Goal: Information Seeking & Learning: Learn about a topic

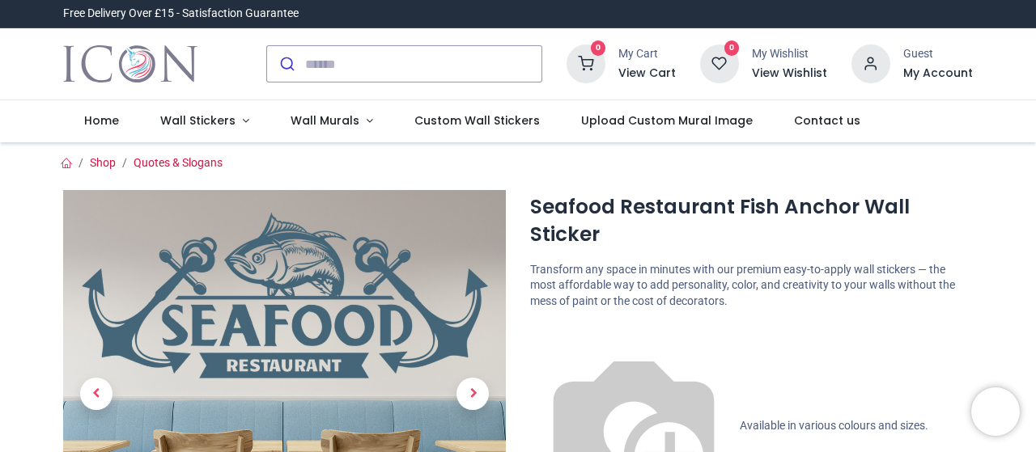
click at [1033, 55] on div "0 My Cart View Cart 0 Guest" at bounding box center [518, 64] width 1036 height 72
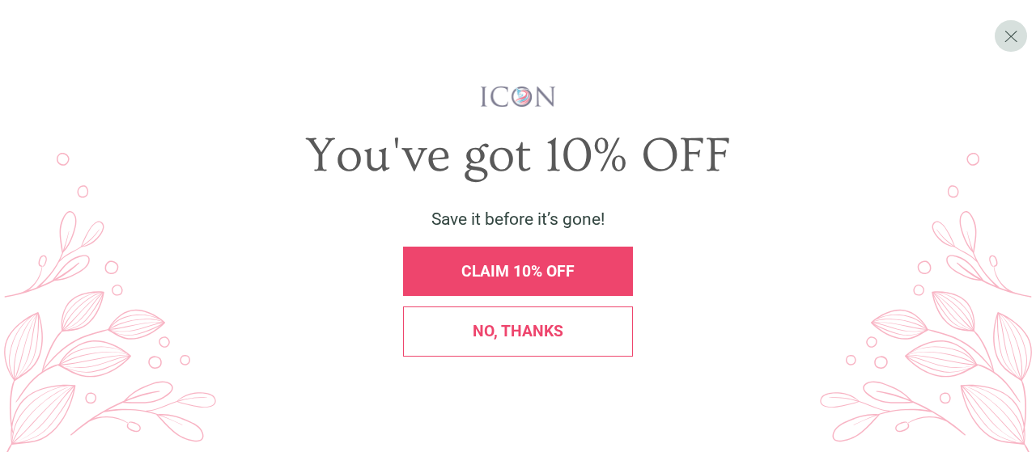
click at [461, 318] on div "No, thanks" at bounding box center [518, 331] width 230 height 49
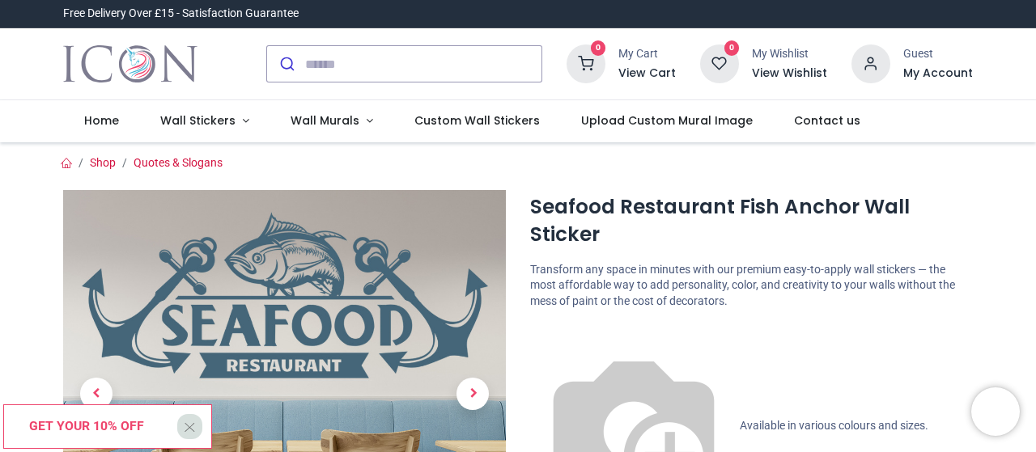
click at [336, 39] on div at bounding box center [404, 63] width 300 height 63
click at [305, 59] on input "search" at bounding box center [423, 64] width 236 height 36
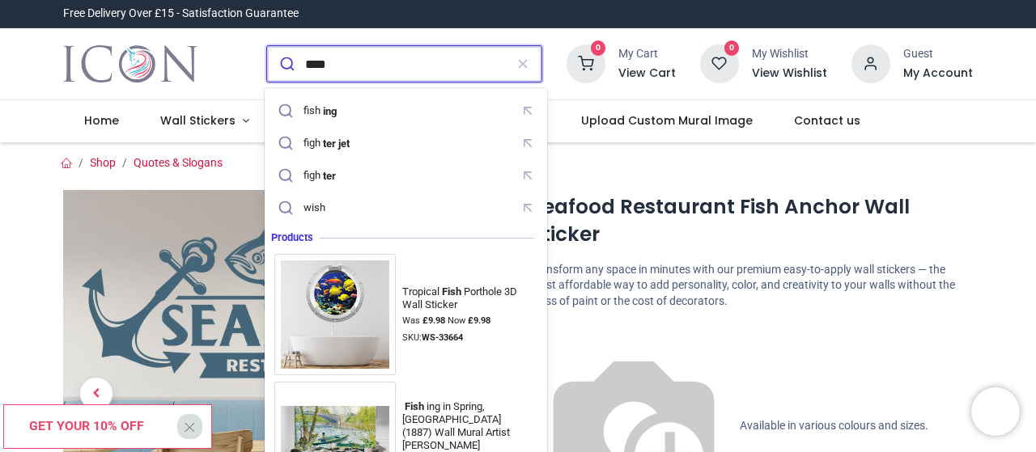
click at [423, 79] on input "****" at bounding box center [404, 64] width 199 height 36
type input "****"
click at [267, 46] on button "submit" at bounding box center [286, 64] width 38 height 36
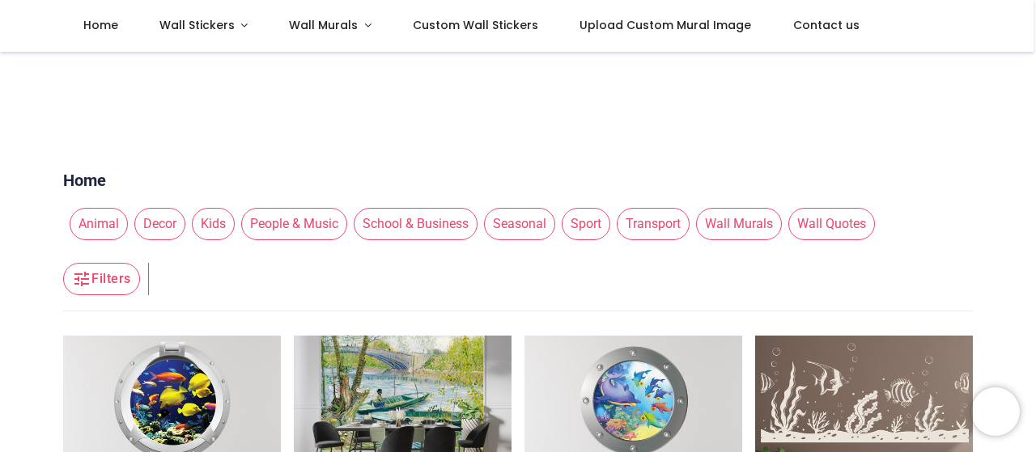
scroll to position [396, 0]
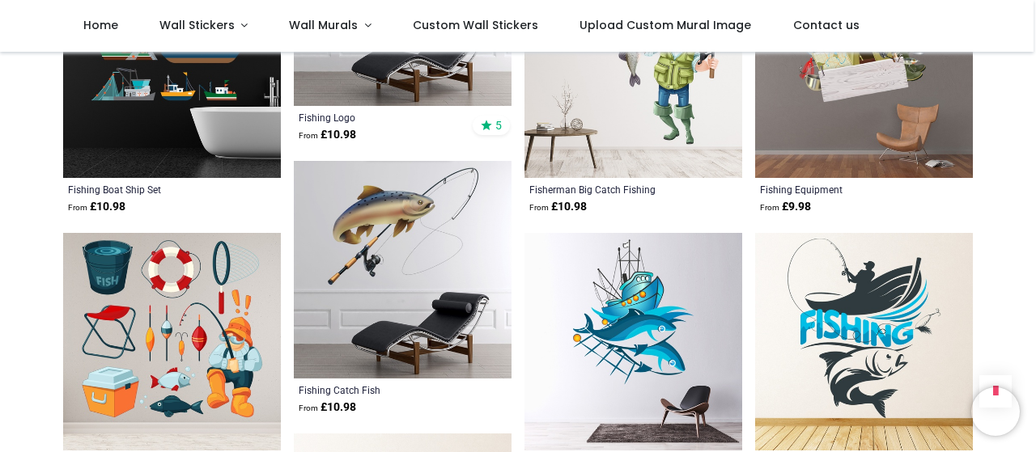
scroll to position [1049, 0]
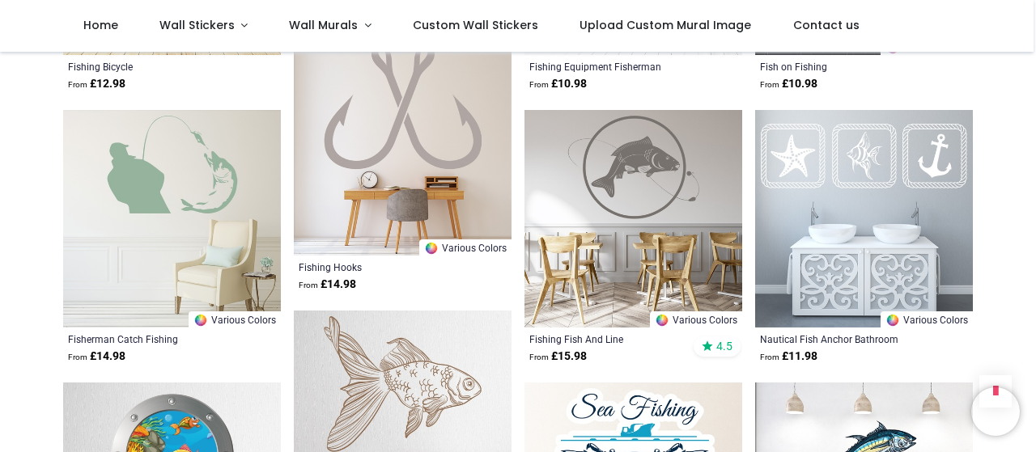
scroll to position [1534, 0]
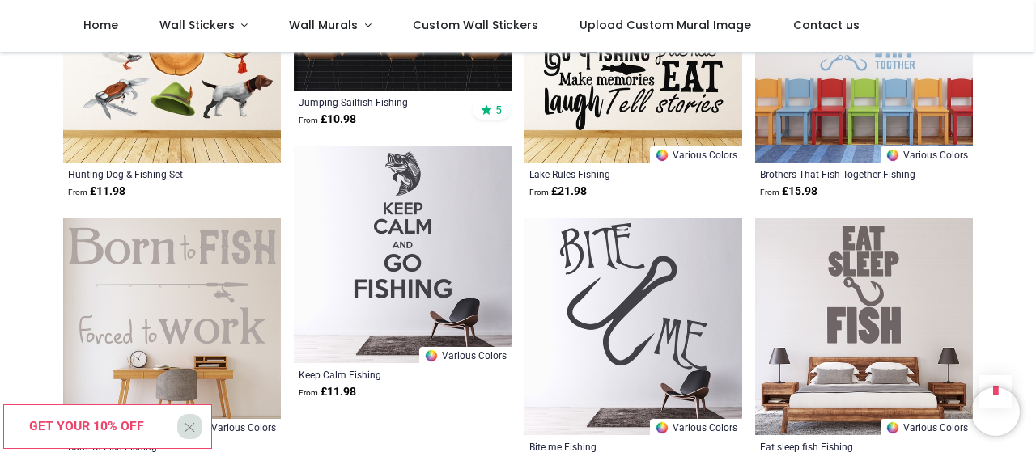
scroll to position [3583, 0]
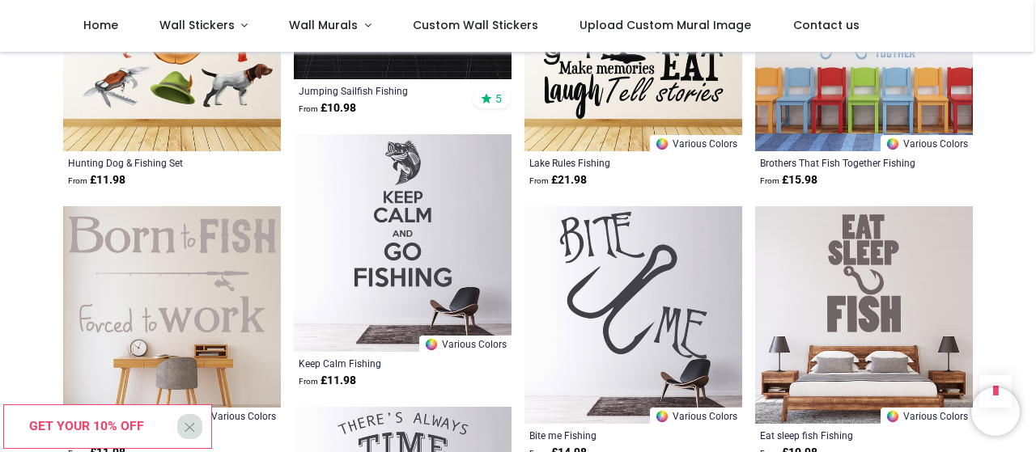
scroll to position [3660, 0]
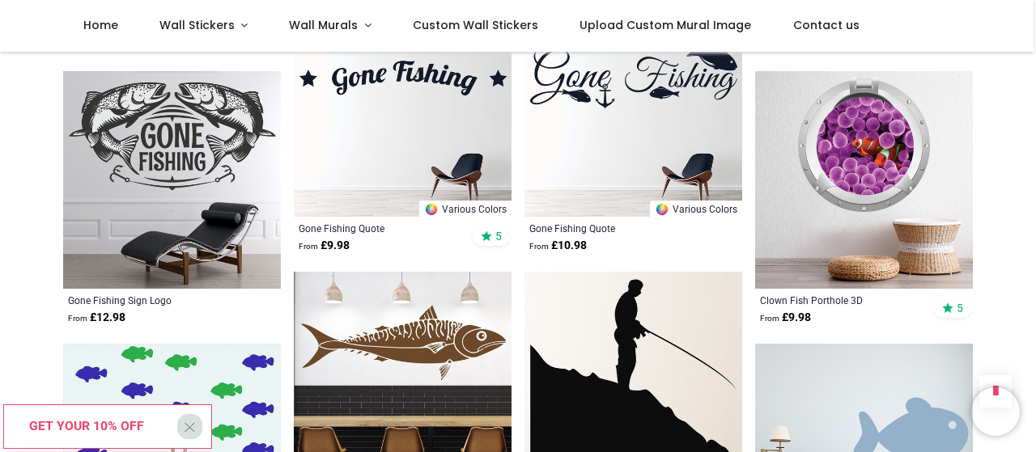
scroll to position [5354, 0]
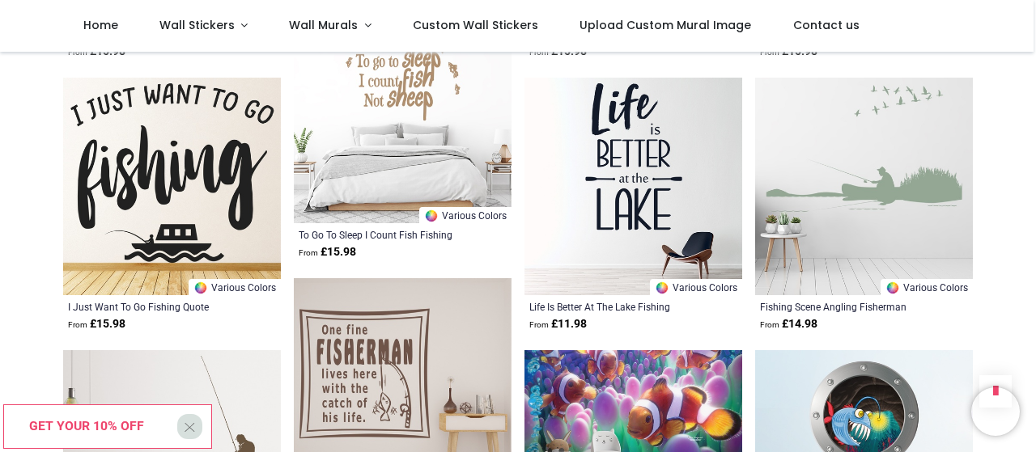
scroll to position [1466, 0]
